Goal: Navigation & Orientation: Locate item on page

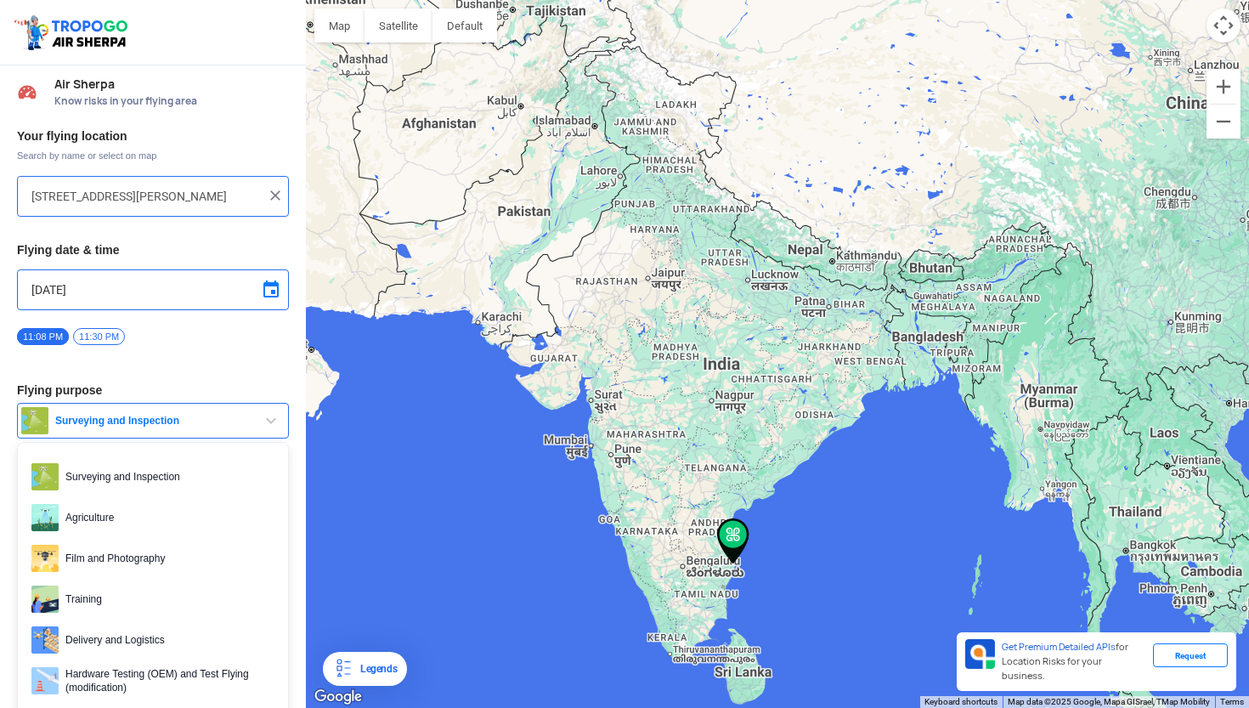
click at [198, 427] on button "Surveying and Inspection" at bounding box center [153, 421] width 272 height 36
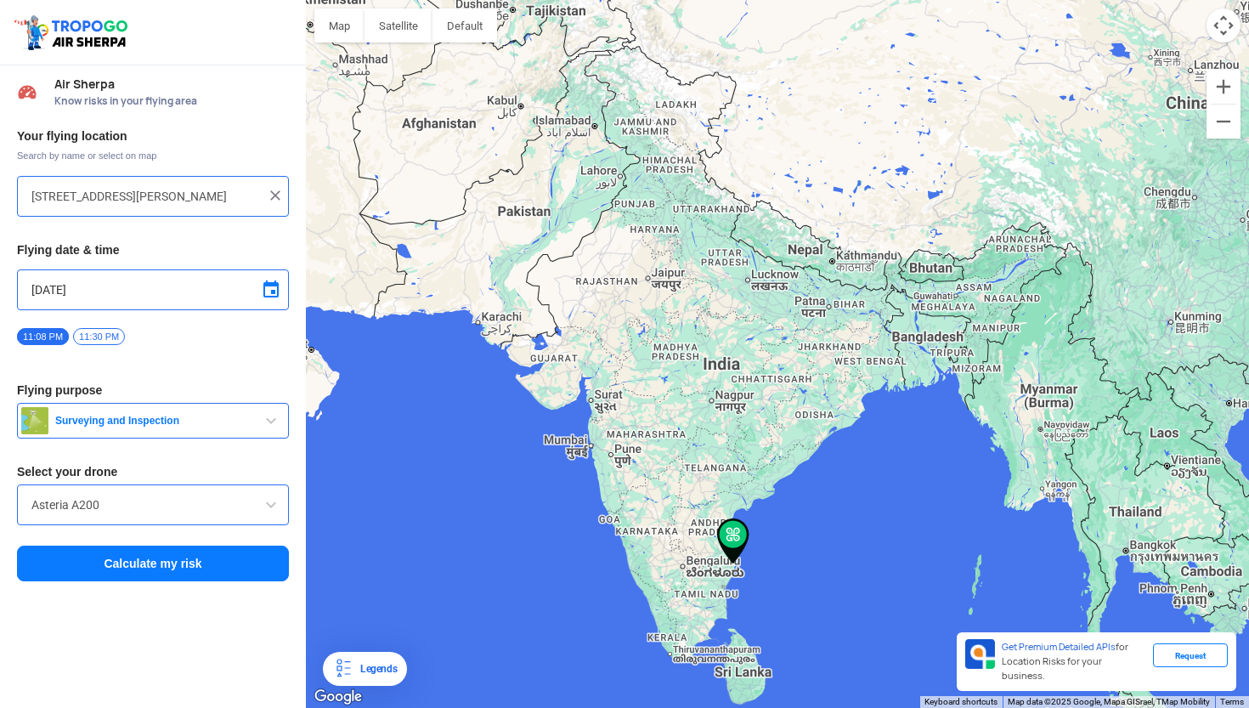
click at [162, 508] on input "Asteria A200" at bounding box center [152, 504] width 243 height 20
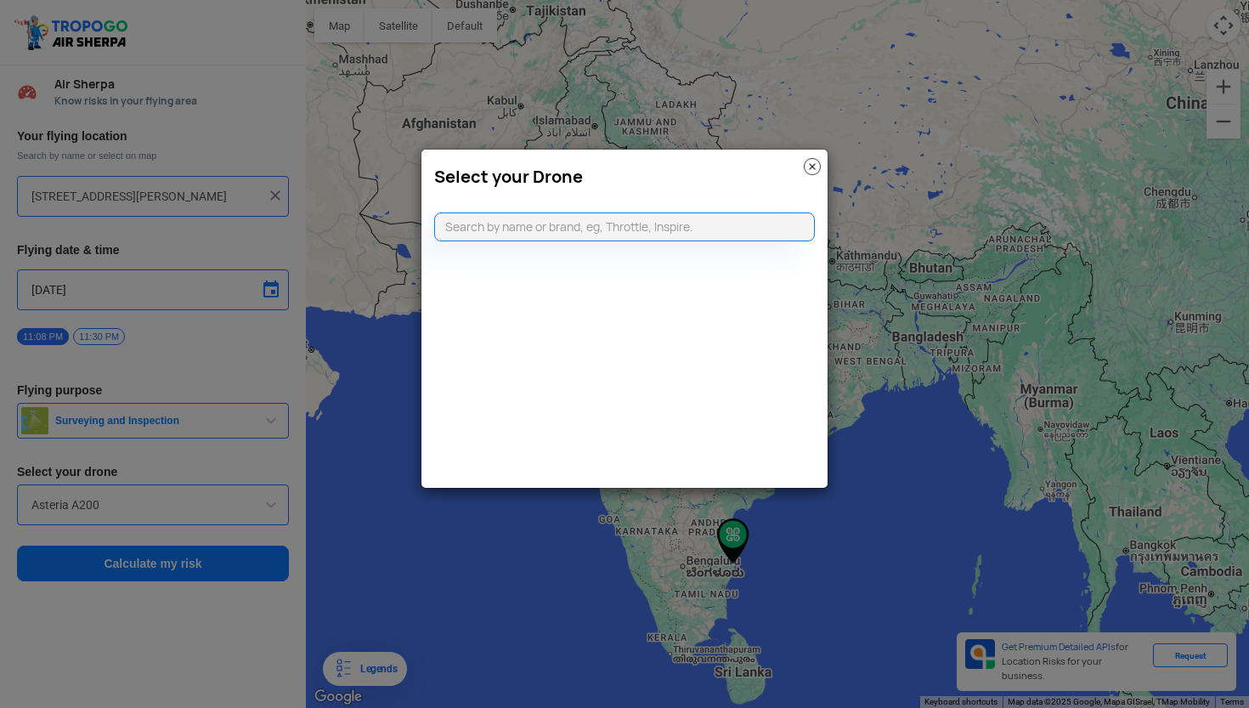
click at [812, 159] on img at bounding box center [812, 166] width 17 height 17
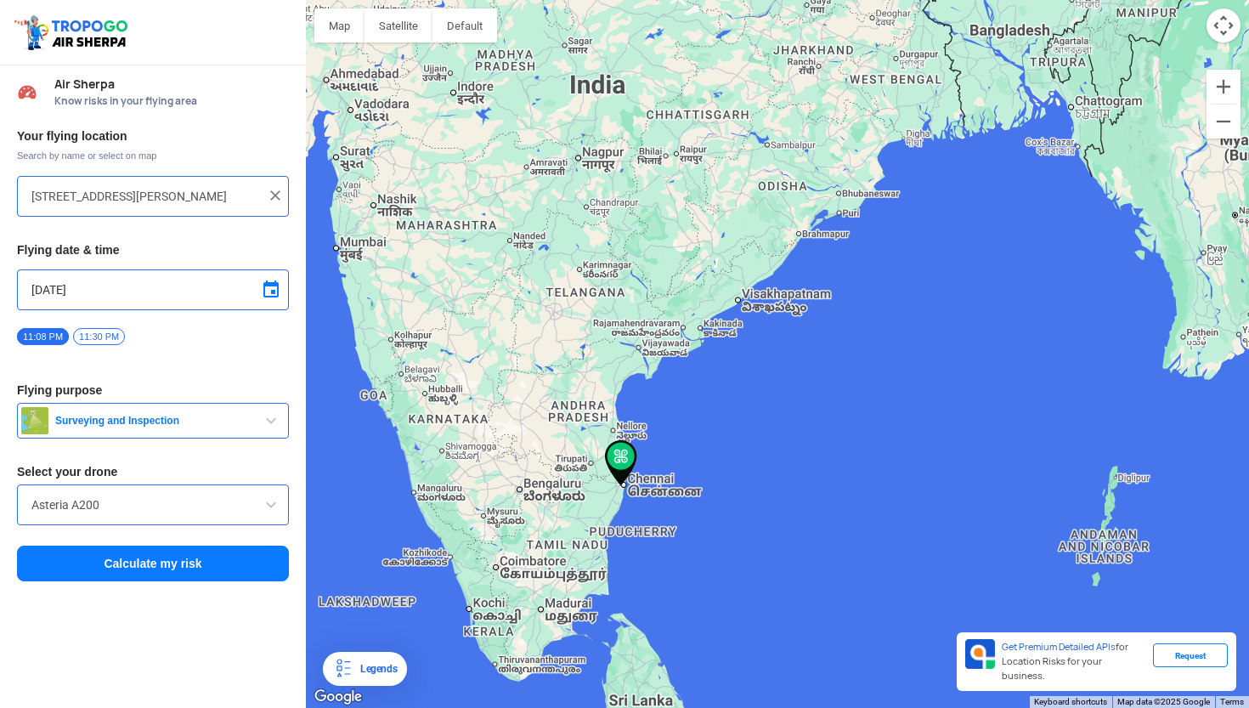
drag, startPoint x: 758, startPoint y: 578, endPoint x: 742, endPoint y: 285, distance: 293.5
click at [742, 285] on div at bounding box center [777, 354] width 943 height 708
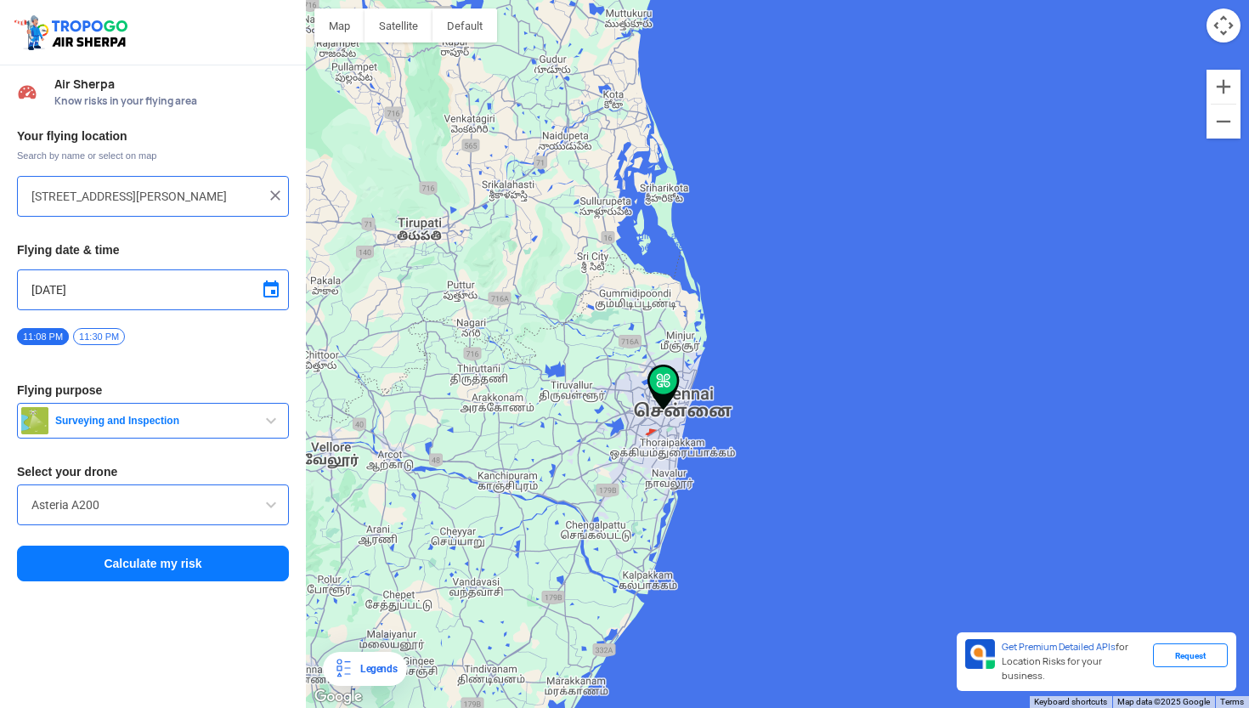
drag, startPoint x: 572, startPoint y: 362, endPoint x: 704, endPoint y: 581, distance: 256.1
click at [704, 581] on div at bounding box center [777, 354] width 943 height 708
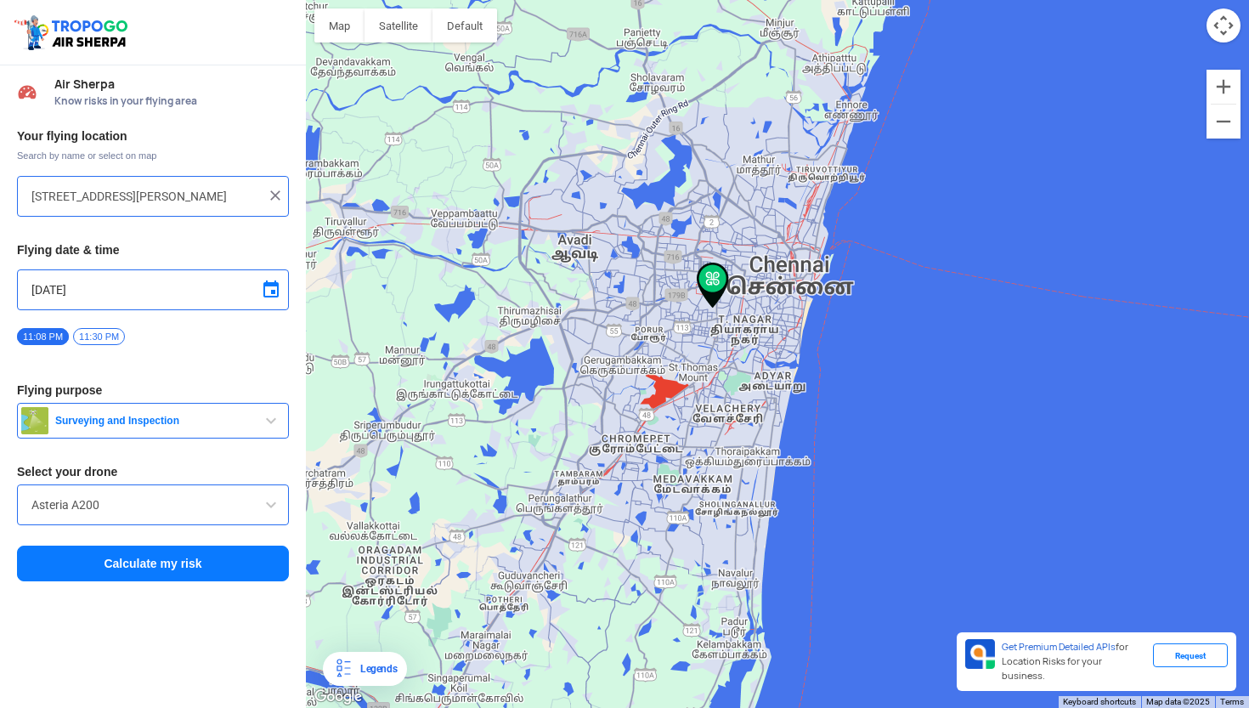
drag, startPoint x: 665, startPoint y: 257, endPoint x: 835, endPoint y: 705, distance: 479.6
click at [835, 705] on div at bounding box center [777, 354] width 943 height 708
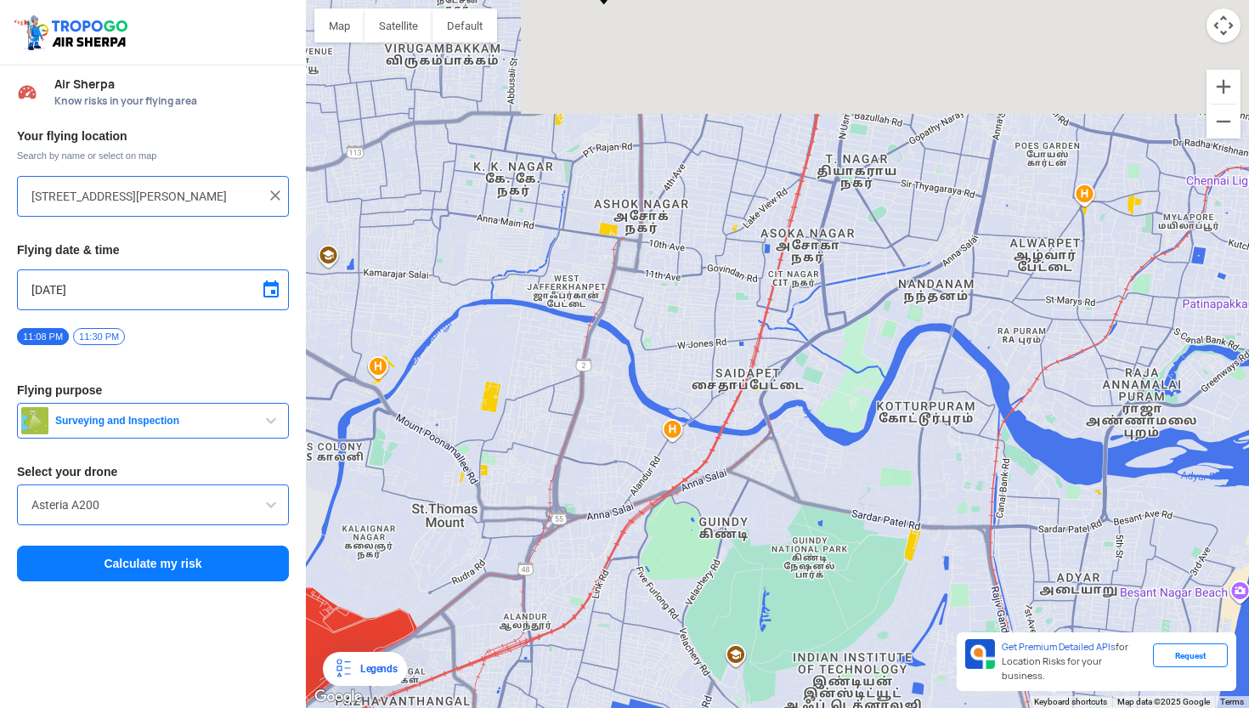
drag, startPoint x: 715, startPoint y: 272, endPoint x: 618, endPoint y: 568, distance: 312.2
click at [618, 568] on div at bounding box center [777, 354] width 943 height 708
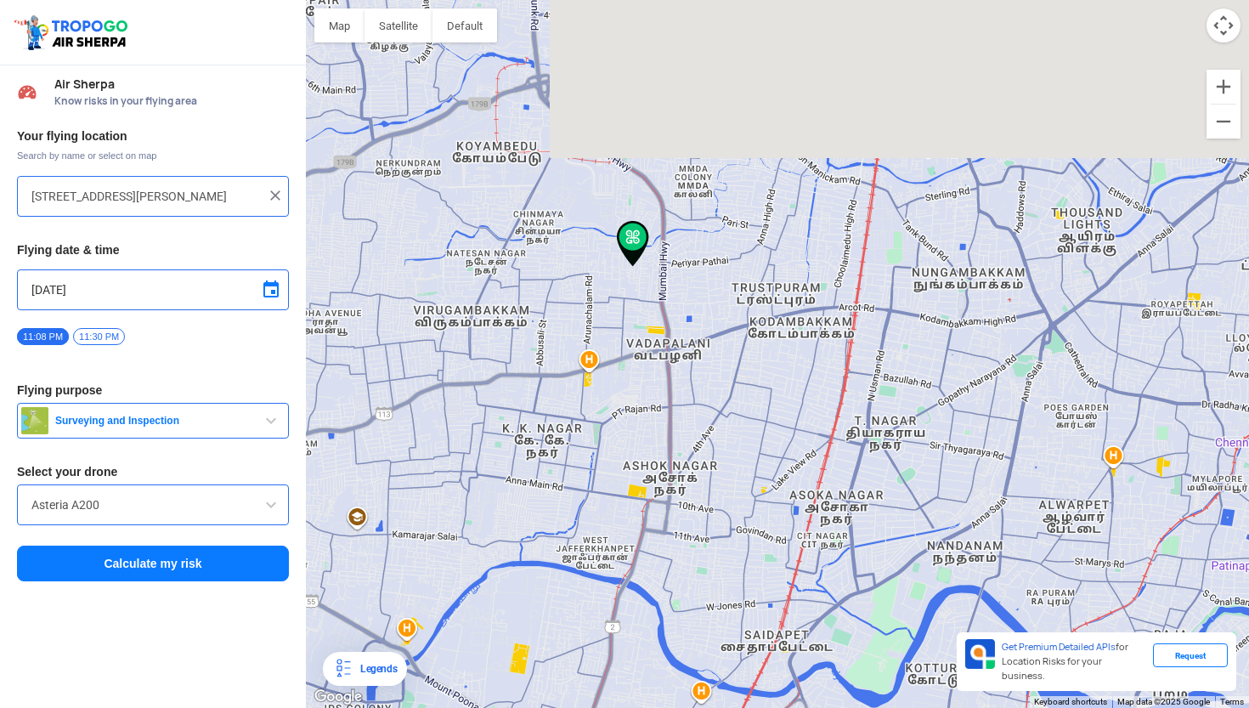
drag, startPoint x: 612, startPoint y: 285, endPoint x: 645, endPoint y: 517, distance: 233.4
click at [645, 517] on div at bounding box center [777, 354] width 943 height 708
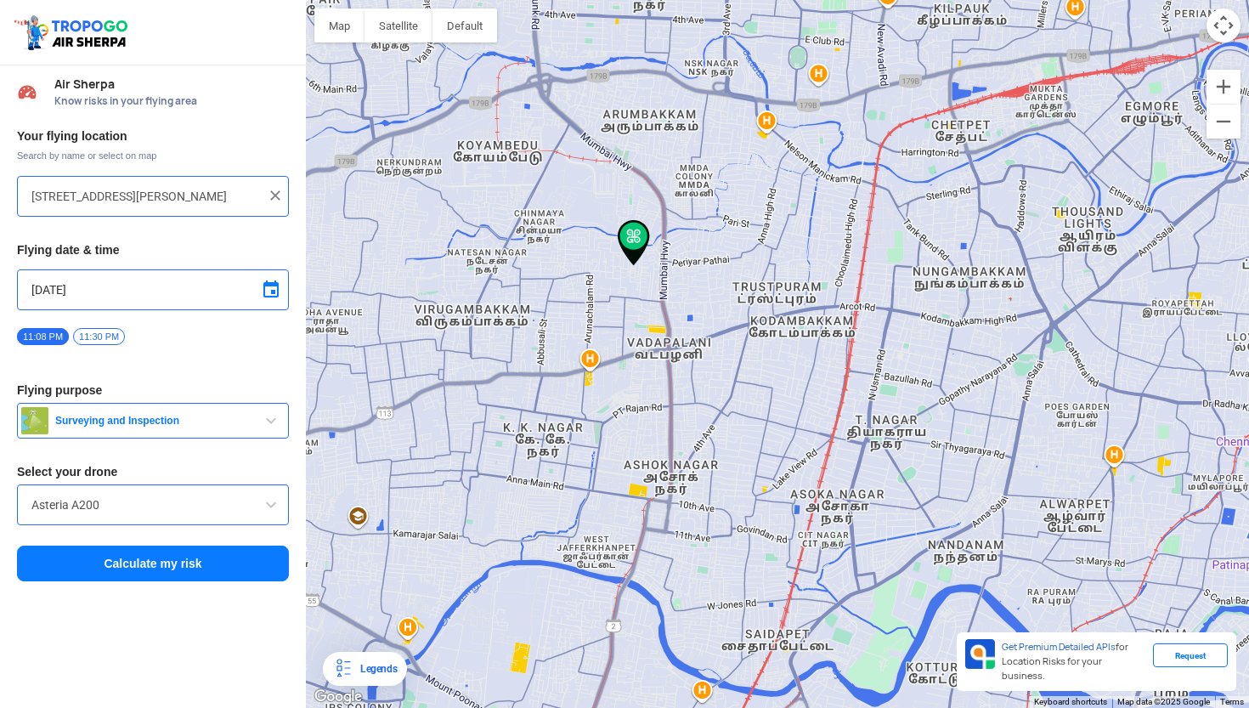
click at [285, 189] on div "[STREET_ADDRESS][PERSON_NAME]" at bounding box center [153, 196] width 272 height 41
click at [275, 197] on img at bounding box center [275, 195] width 17 height 17
click at [113, 202] on input "text" at bounding box center [146, 196] width 230 height 20
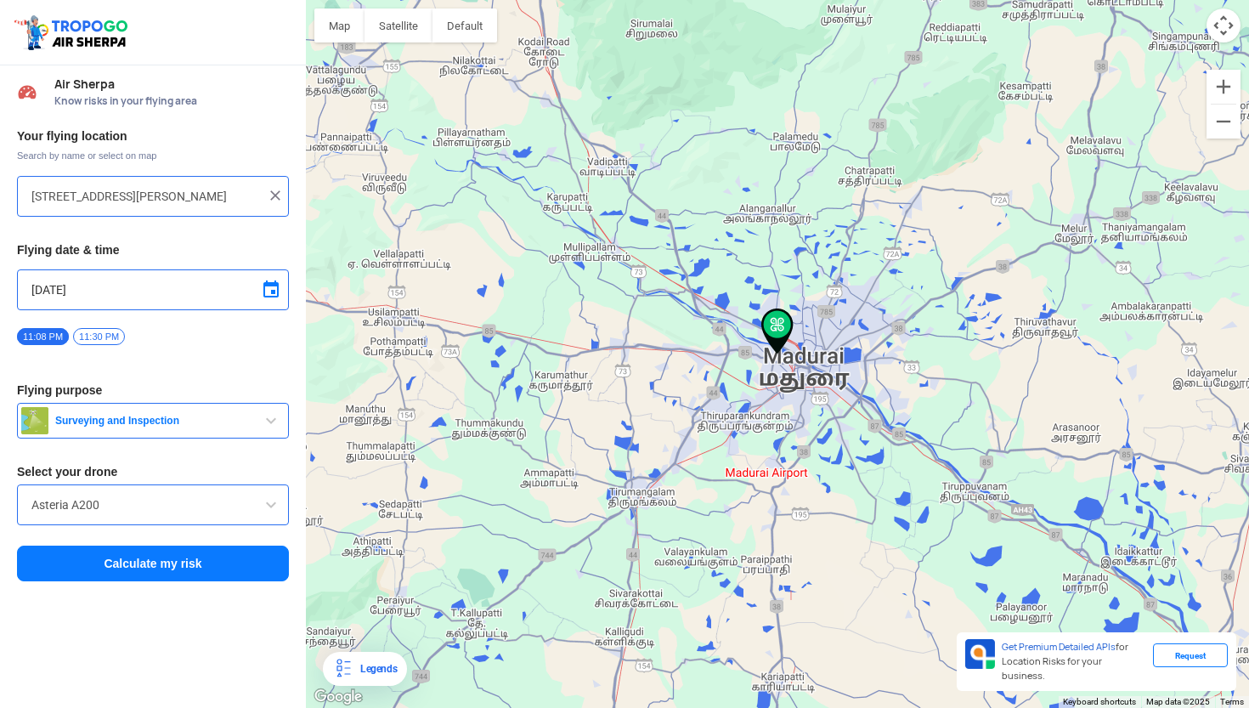
click at [147, 196] on input "[STREET_ADDRESS][PERSON_NAME]" at bounding box center [146, 196] width 230 height 20
type input "[STREET_ADDRESS][PERSON_NAME]"
